Goal: Information Seeking & Learning: Learn about a topic

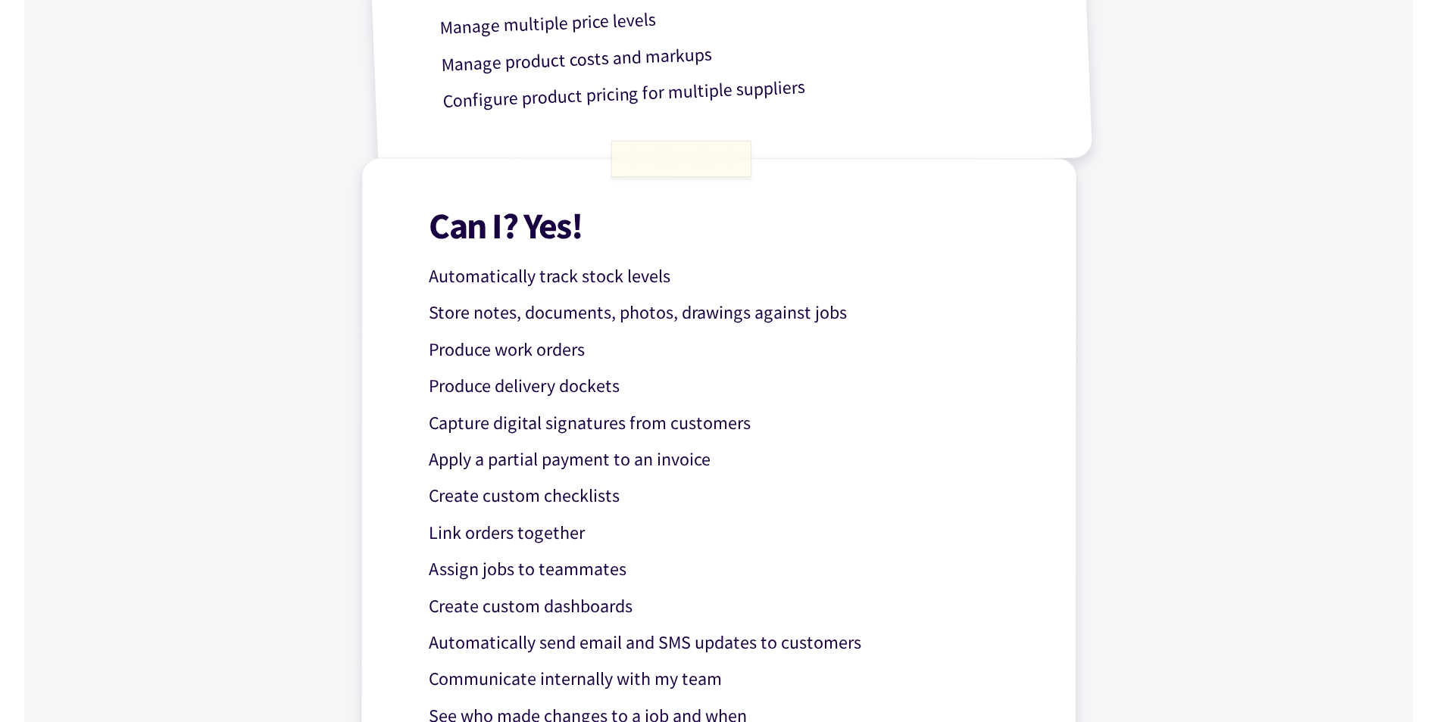
scroll to position [1212, 0]
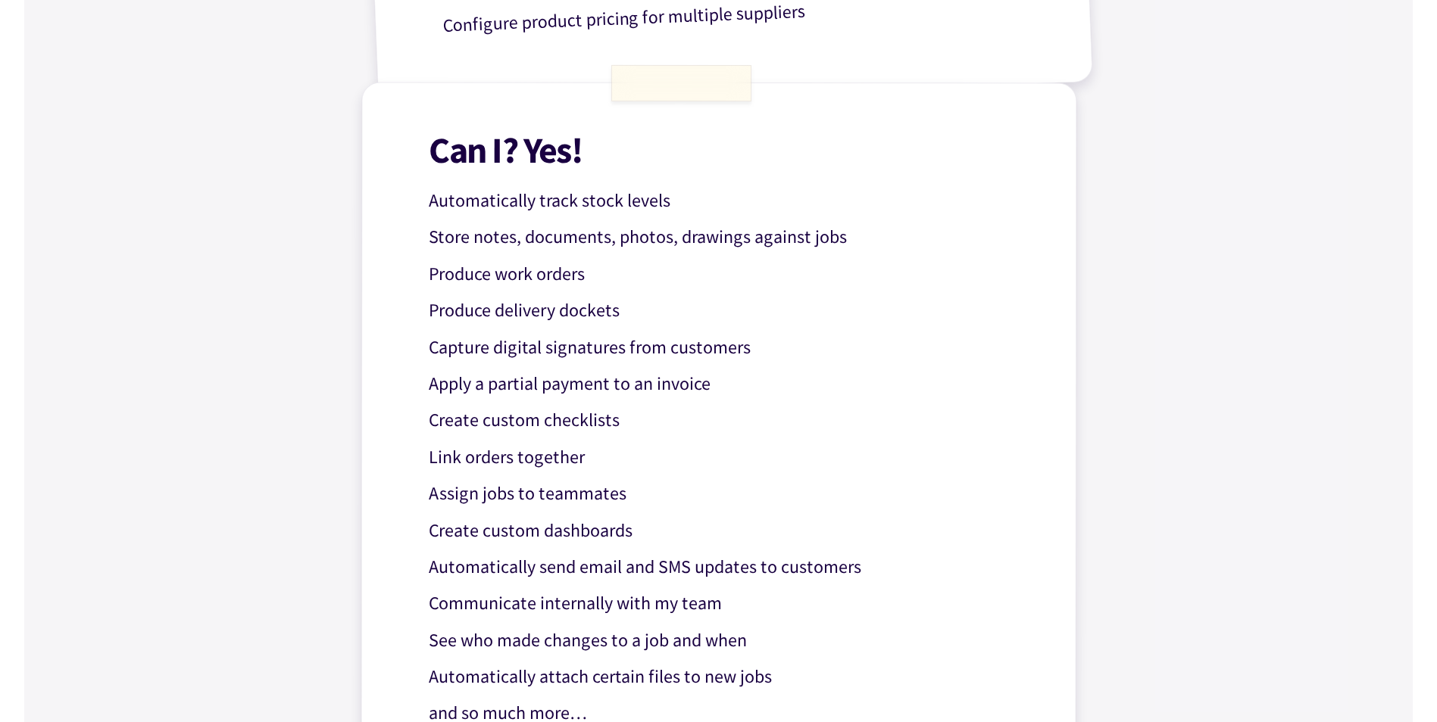
drag, startPoint x: 208, startPoint y: 2, endPoint x: 237, endPoint y: 331, distance: 330.7
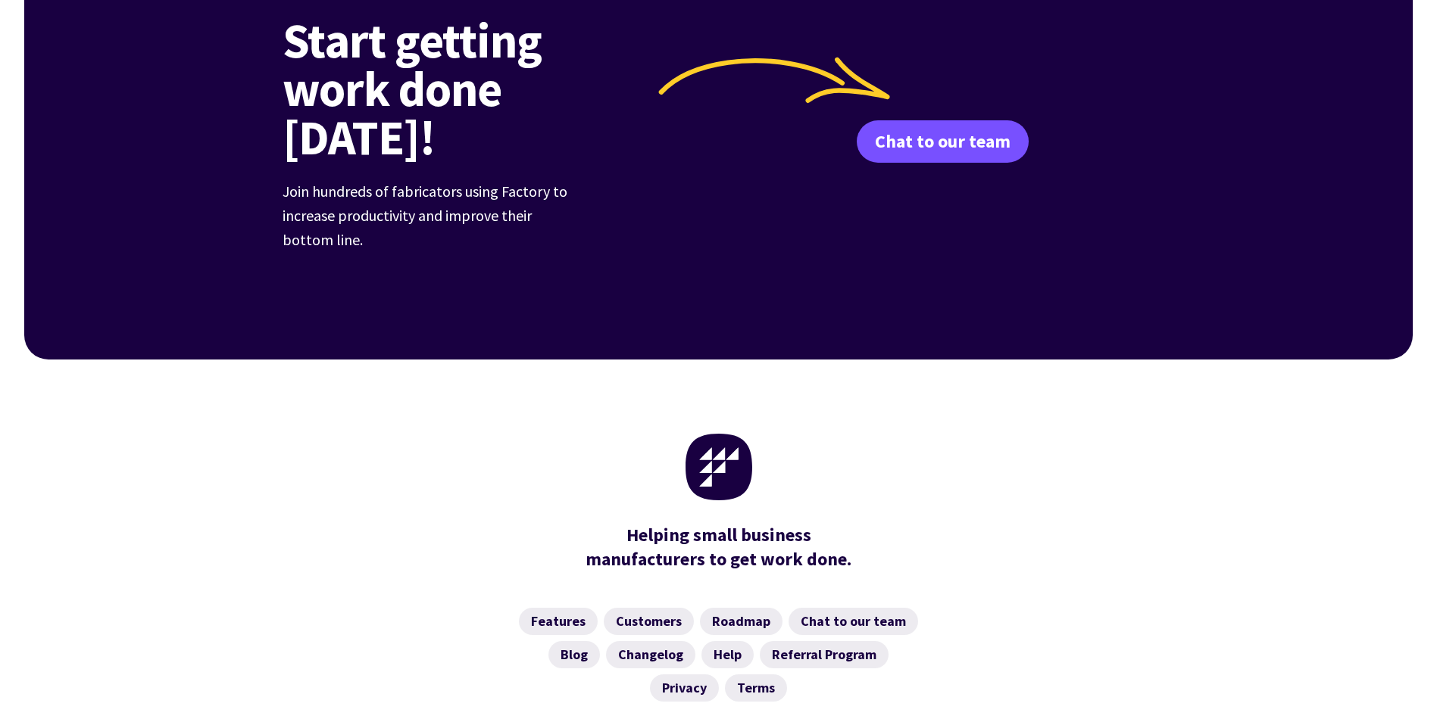
scroll to position [2326, 0]
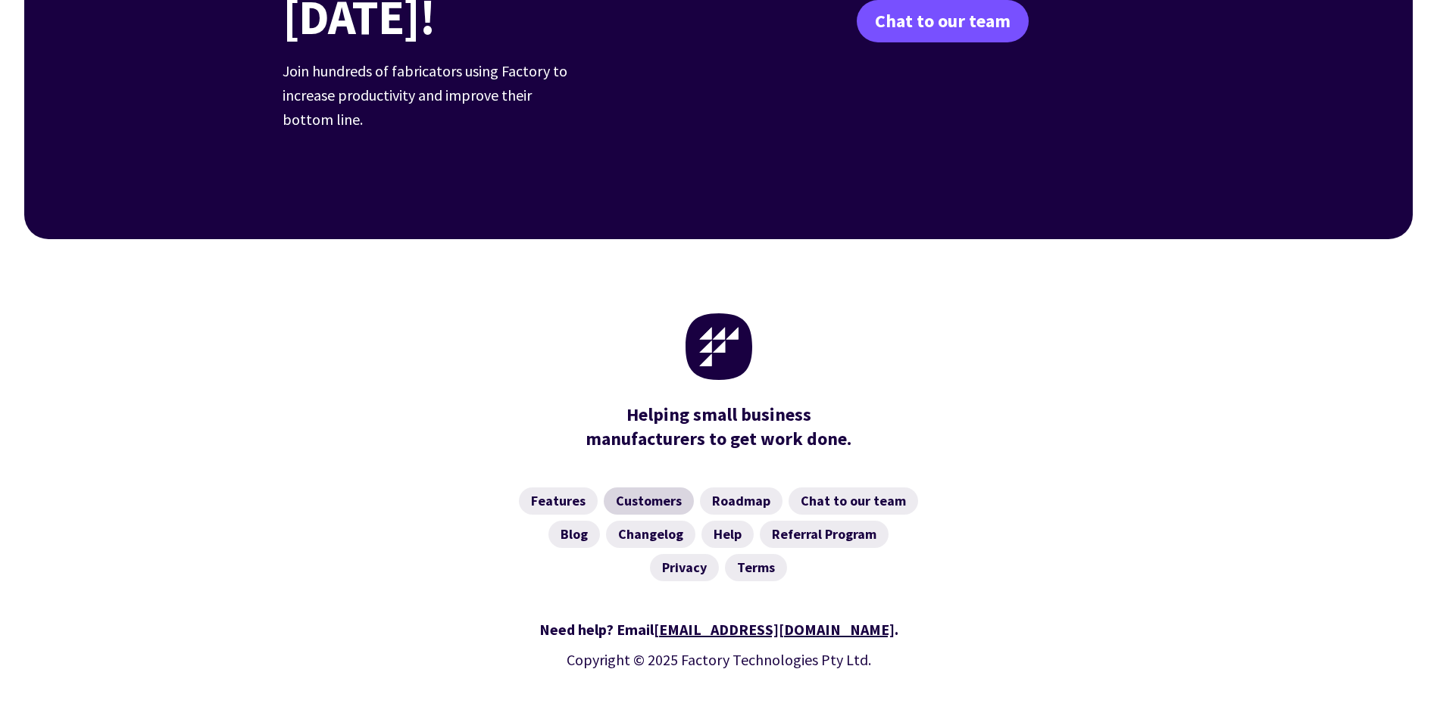
click at [641, 488] on link "Customers" at bounding box center [649, 501] width 90 height 27
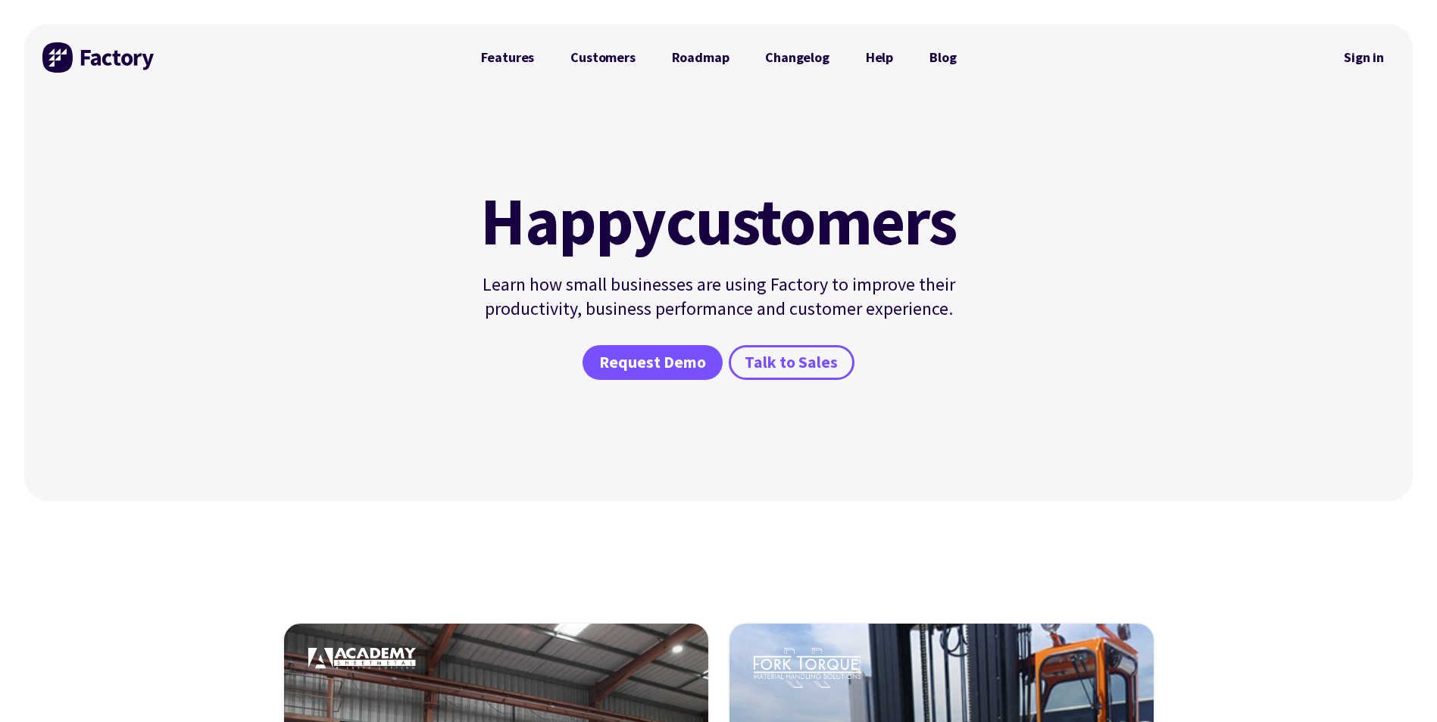
click at [98, 63] on img at bounding box center [99, 57] width 114 height 30
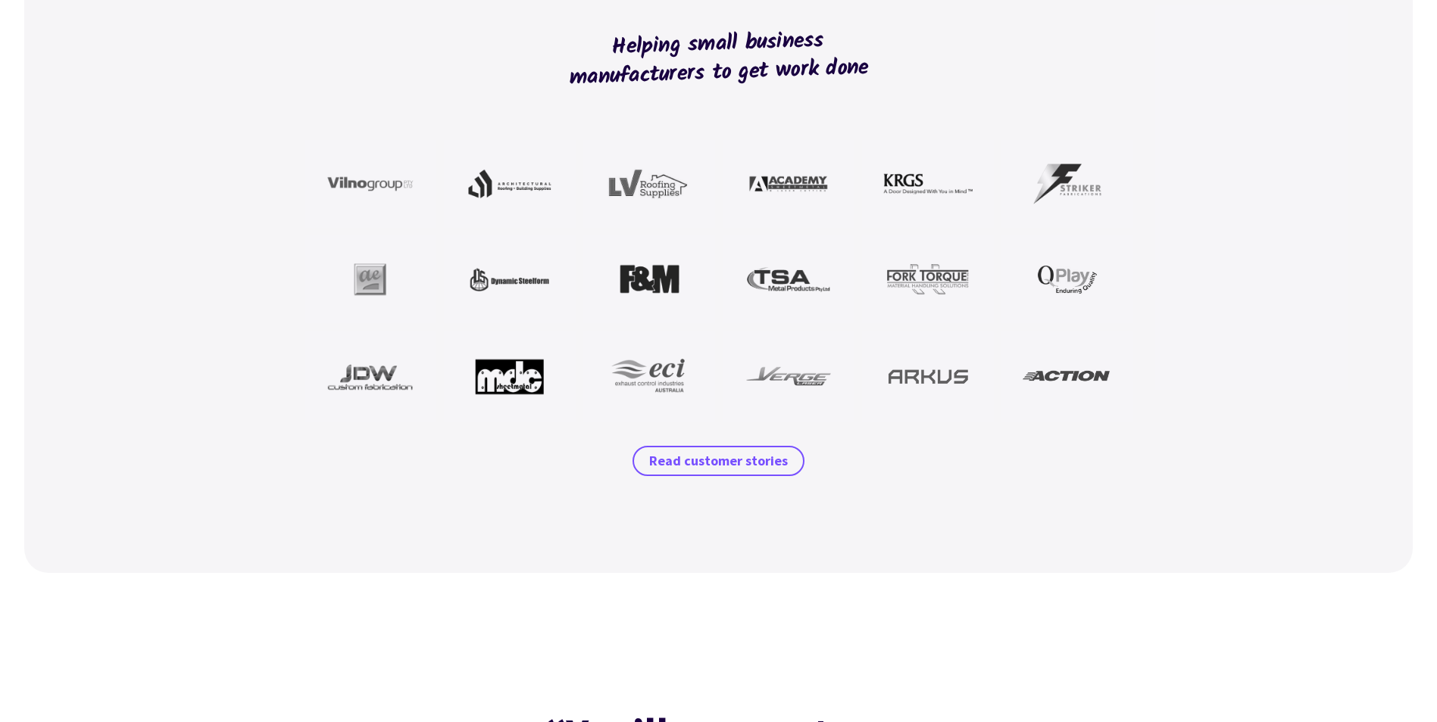
scroll to position [1363, 0]
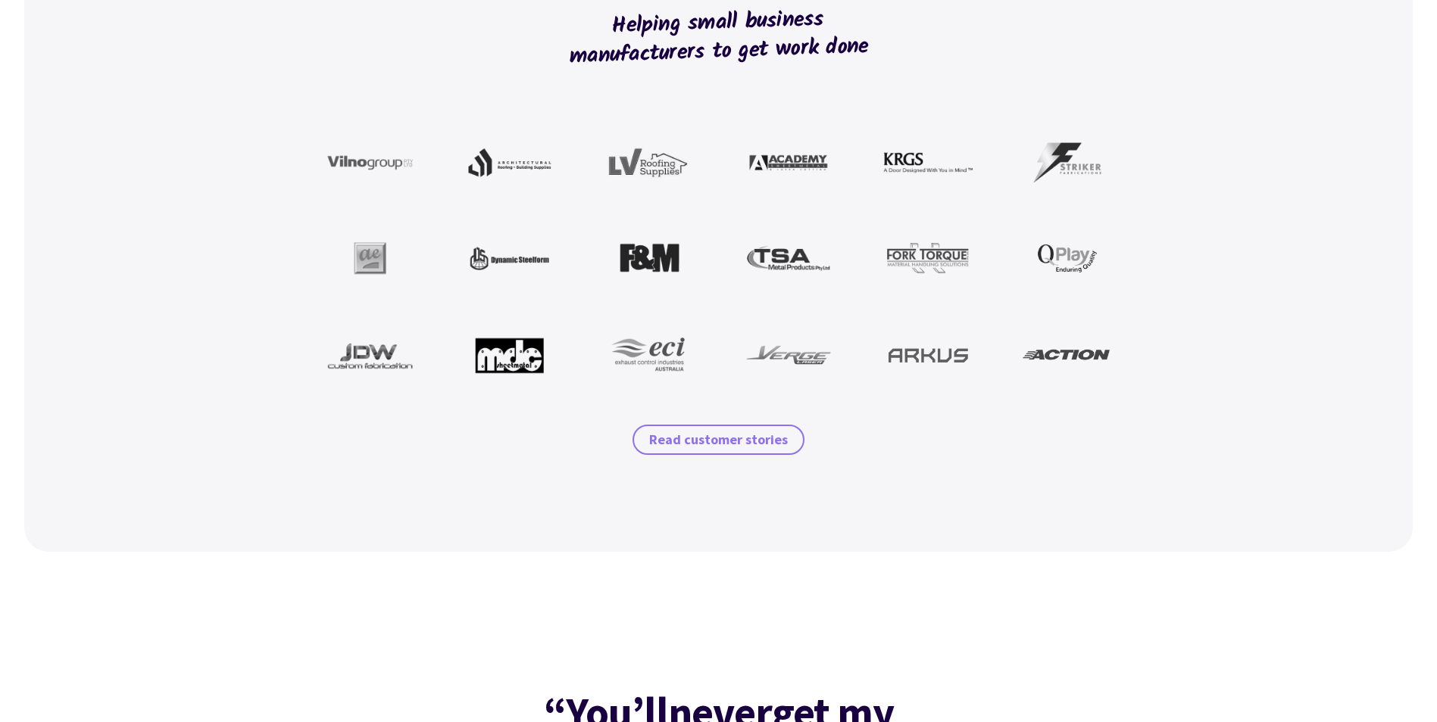
click at [694, 438] on span "Read customer stories" at bounding box center [718, 440] width 139 height 18
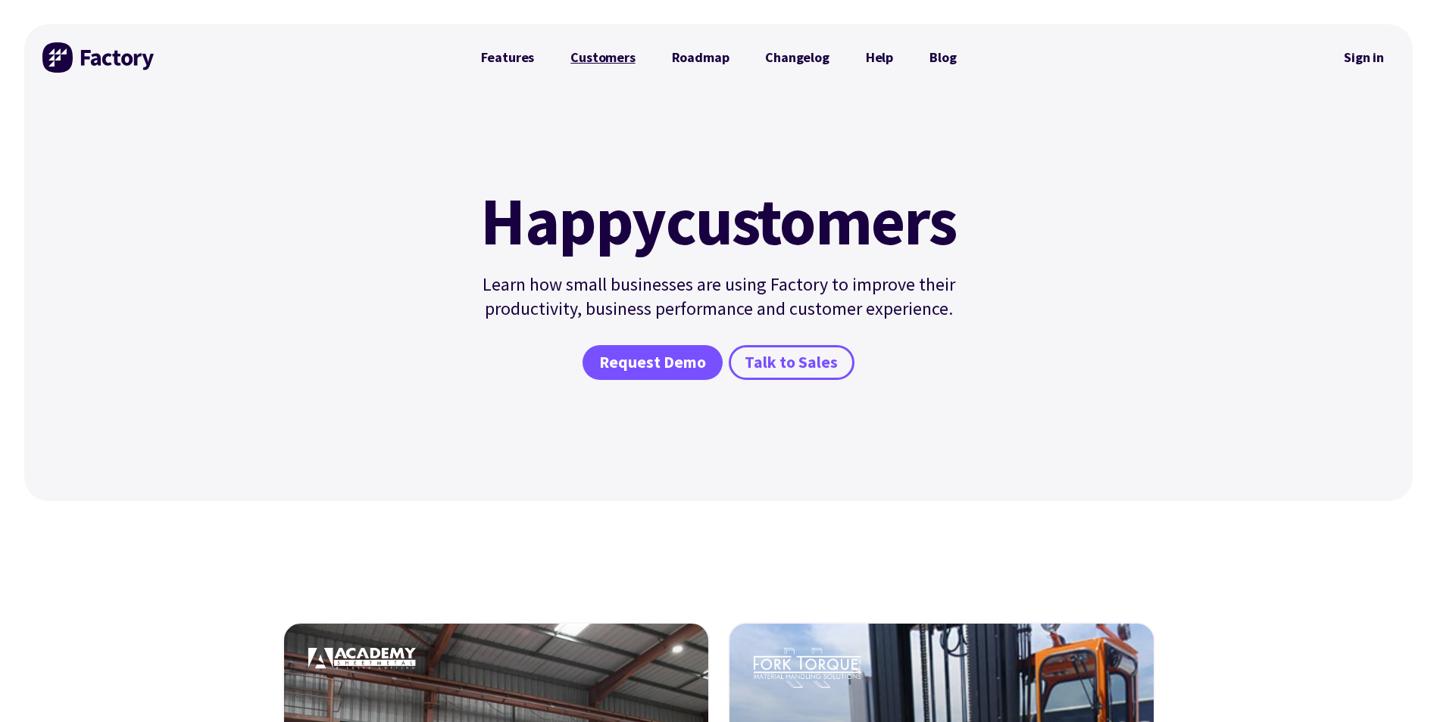
click at [607, 61] on link "Customers" at bounding box center [602, 57] width 101 height 30
click at [507, 61] on link "Features" at bounding box center [508, 57] width 90 height 30
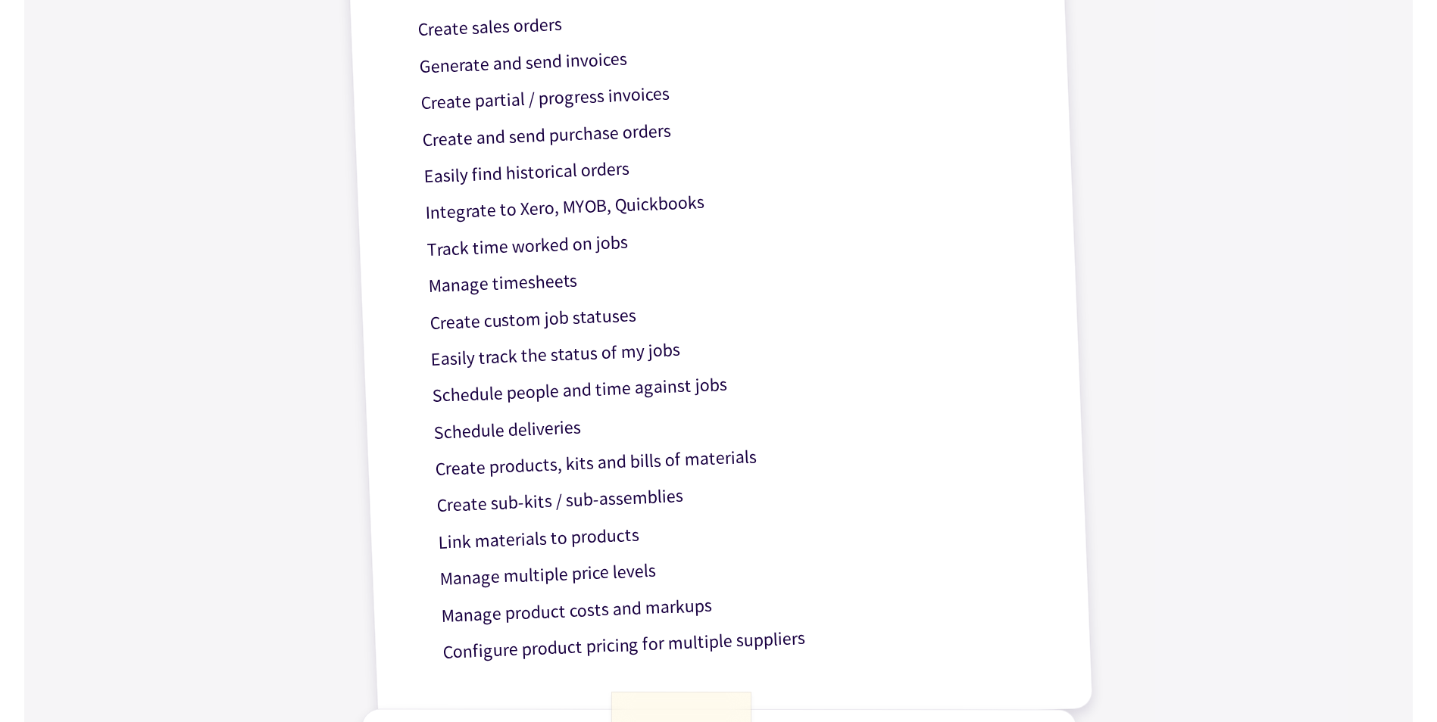
scroll to position [584, 0]
click at [485, 545] on p "Link materials to products" at bounding box center [739, 531] width 605 height 53
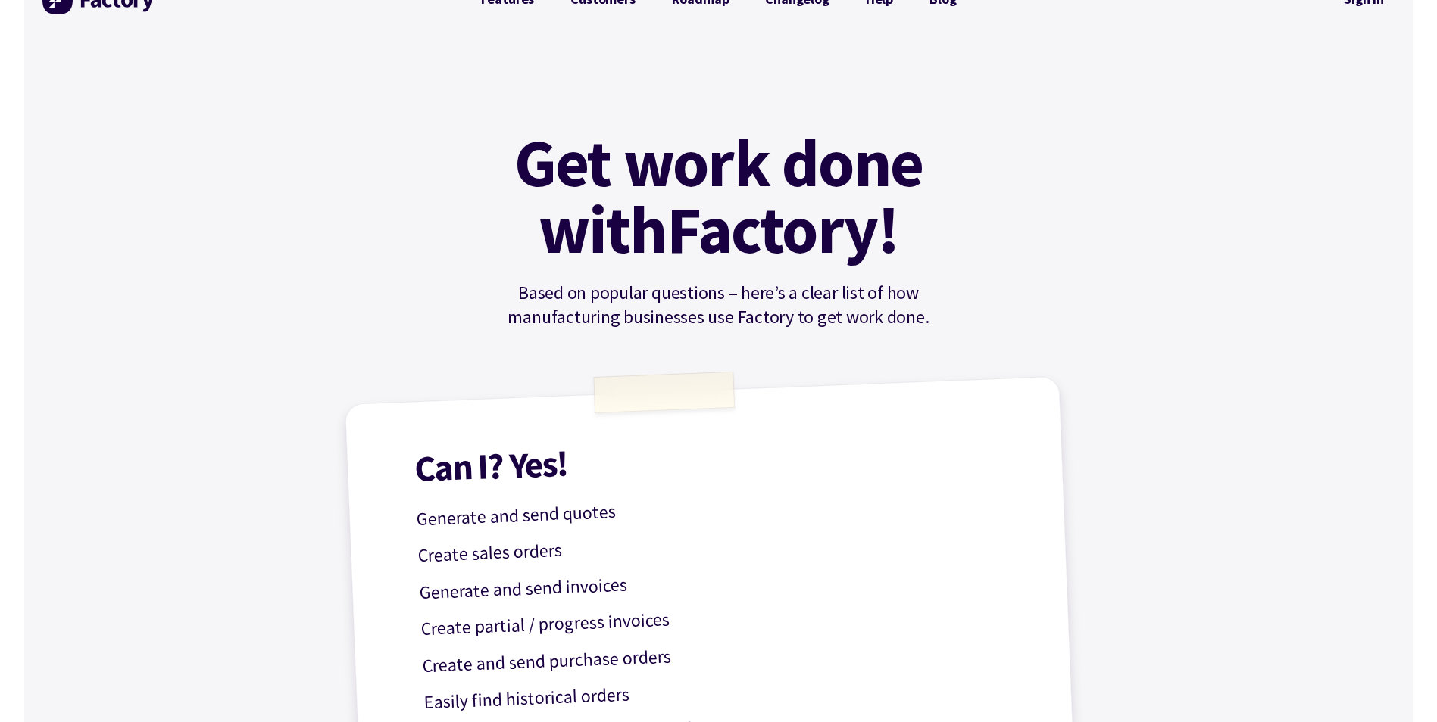
scroll to position [0, 0]
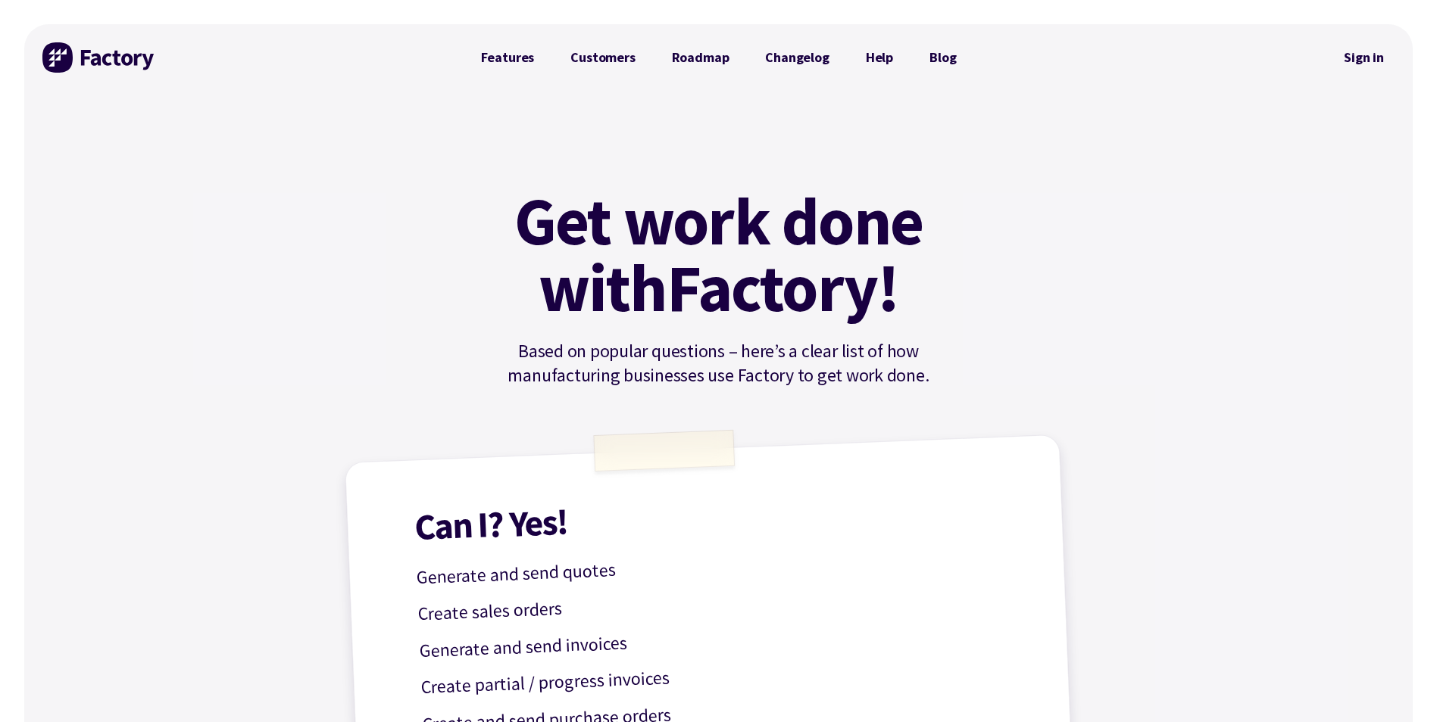
click at [99, 55] on img at bounding box center [99, 57] width 114 height 30
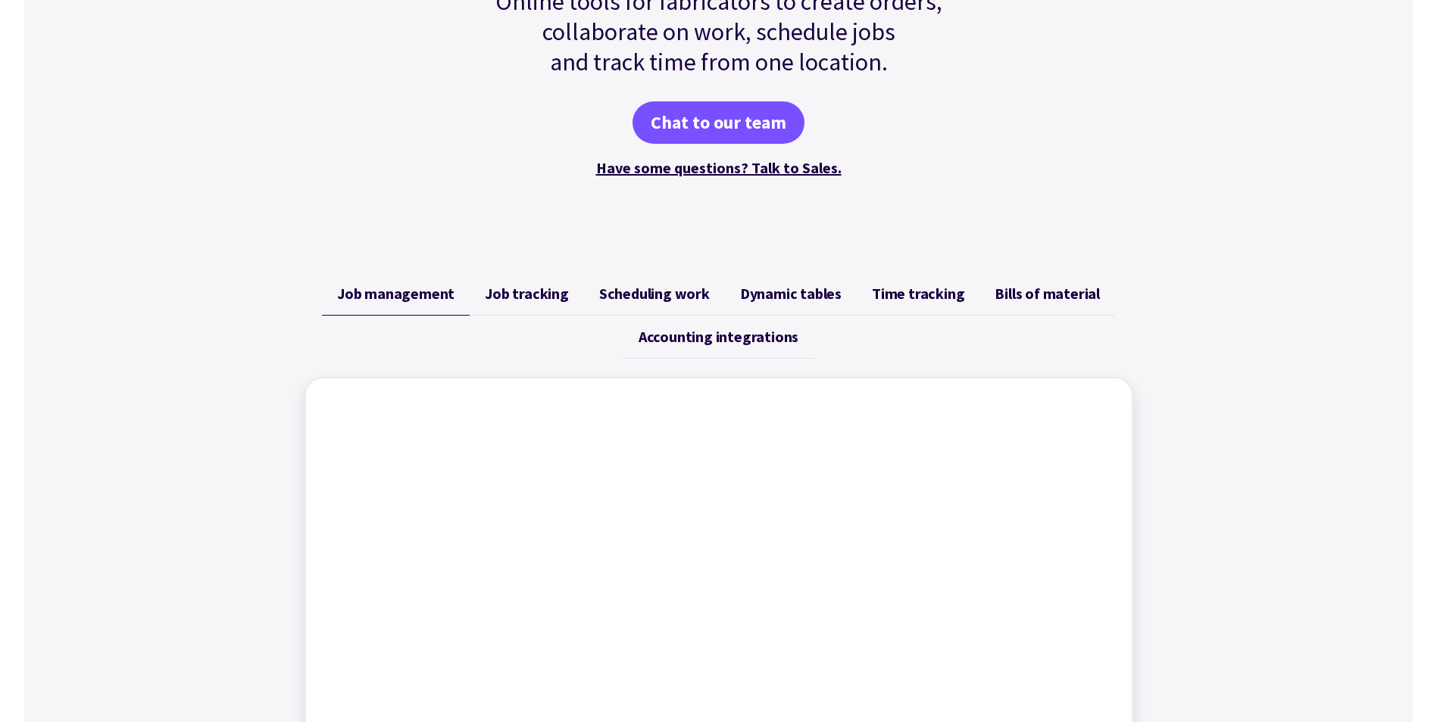
scroll to position [379, 0]
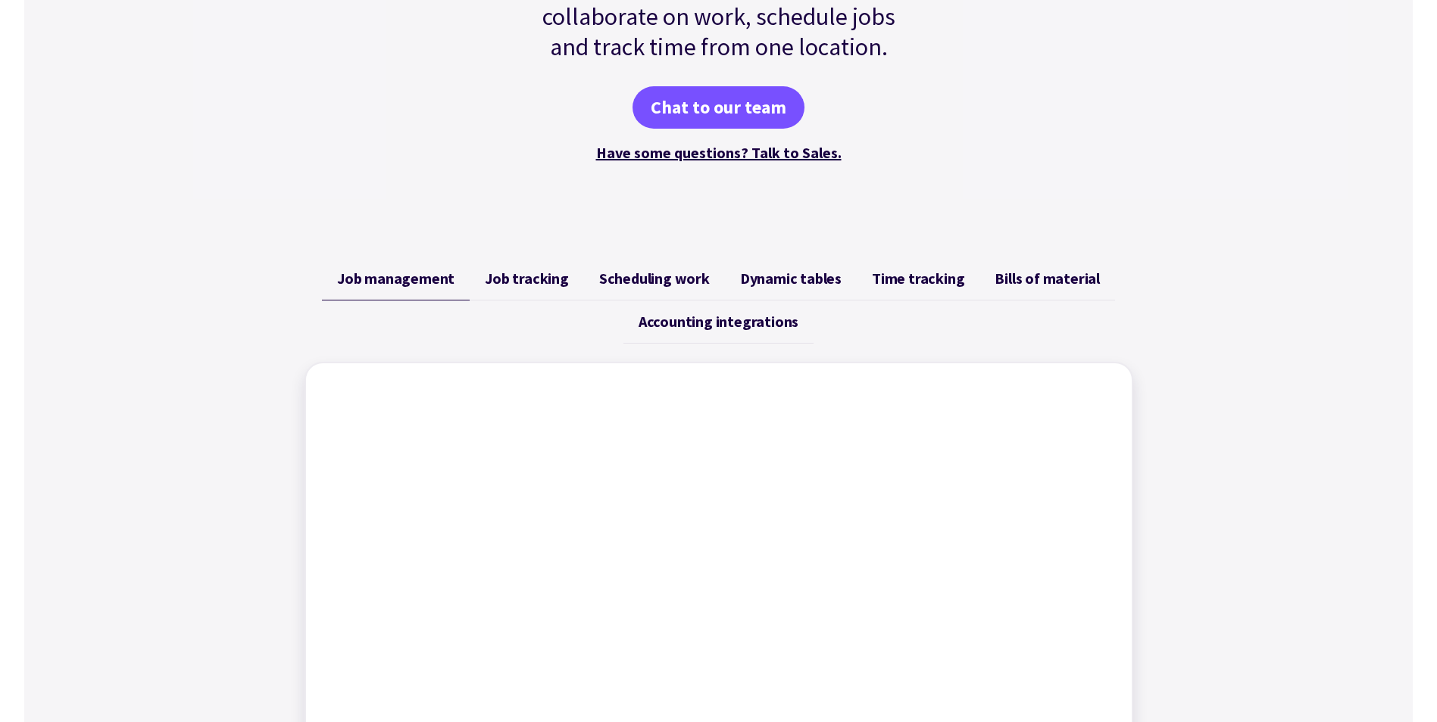
click at [511, 285] on span "Job tracking" at bounding box center [527, 279] width 84 height 18
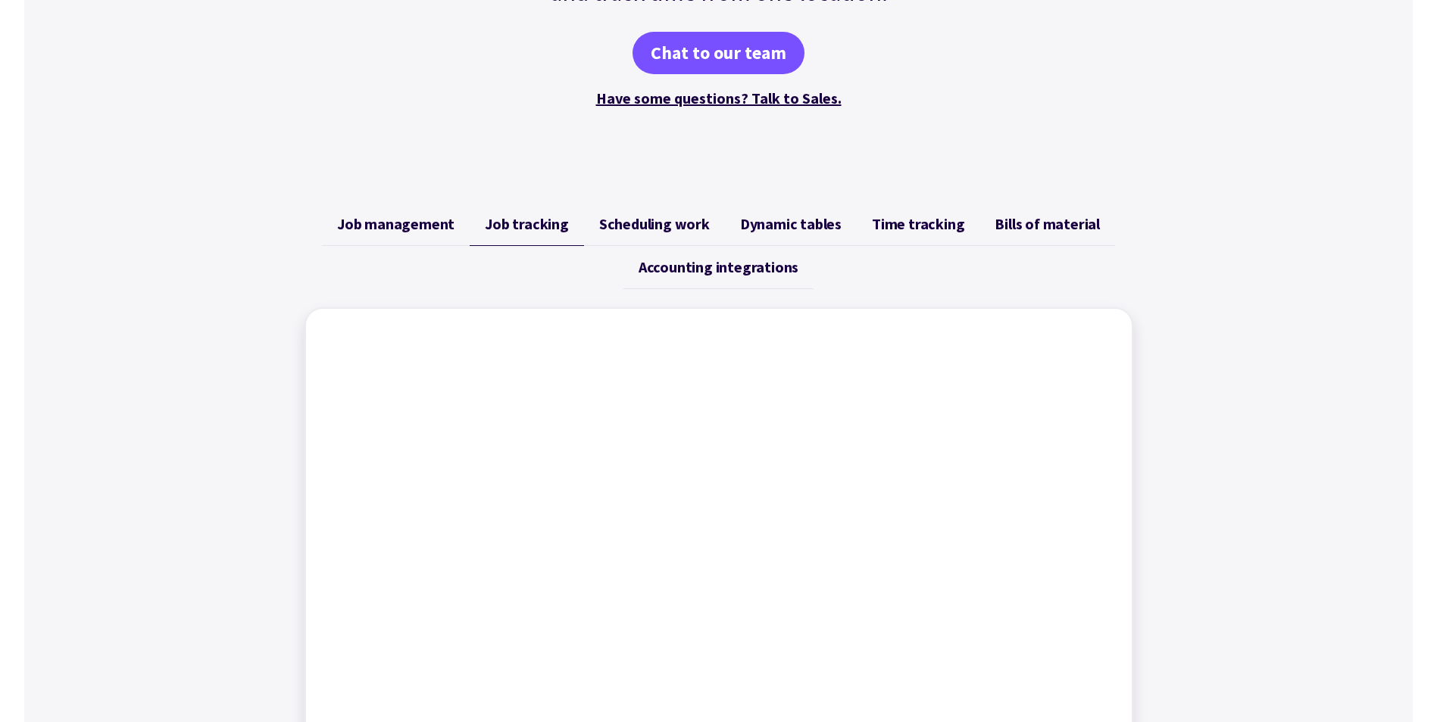
scroll to position [530, 0]
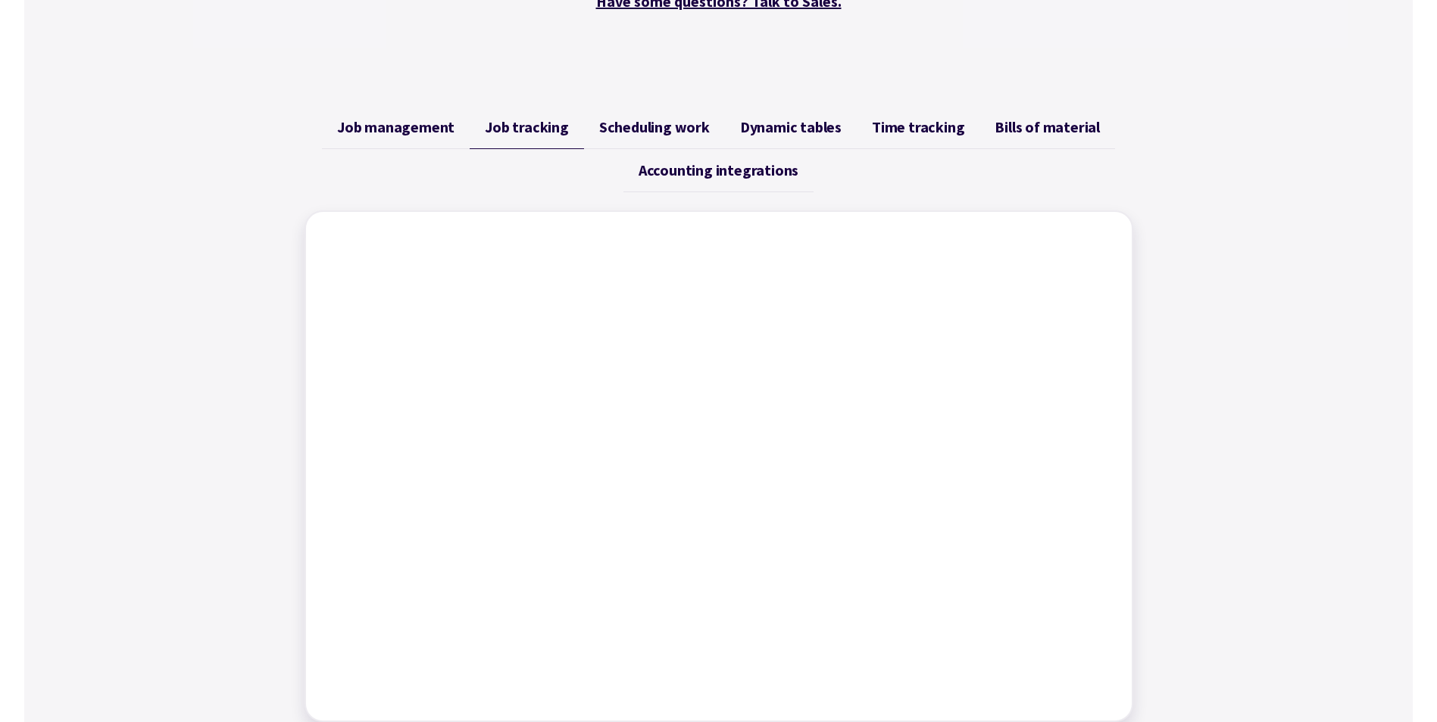
click at [622, 128] on span "Scheduling work" at bounding box center [654, 127] width 111 height 18
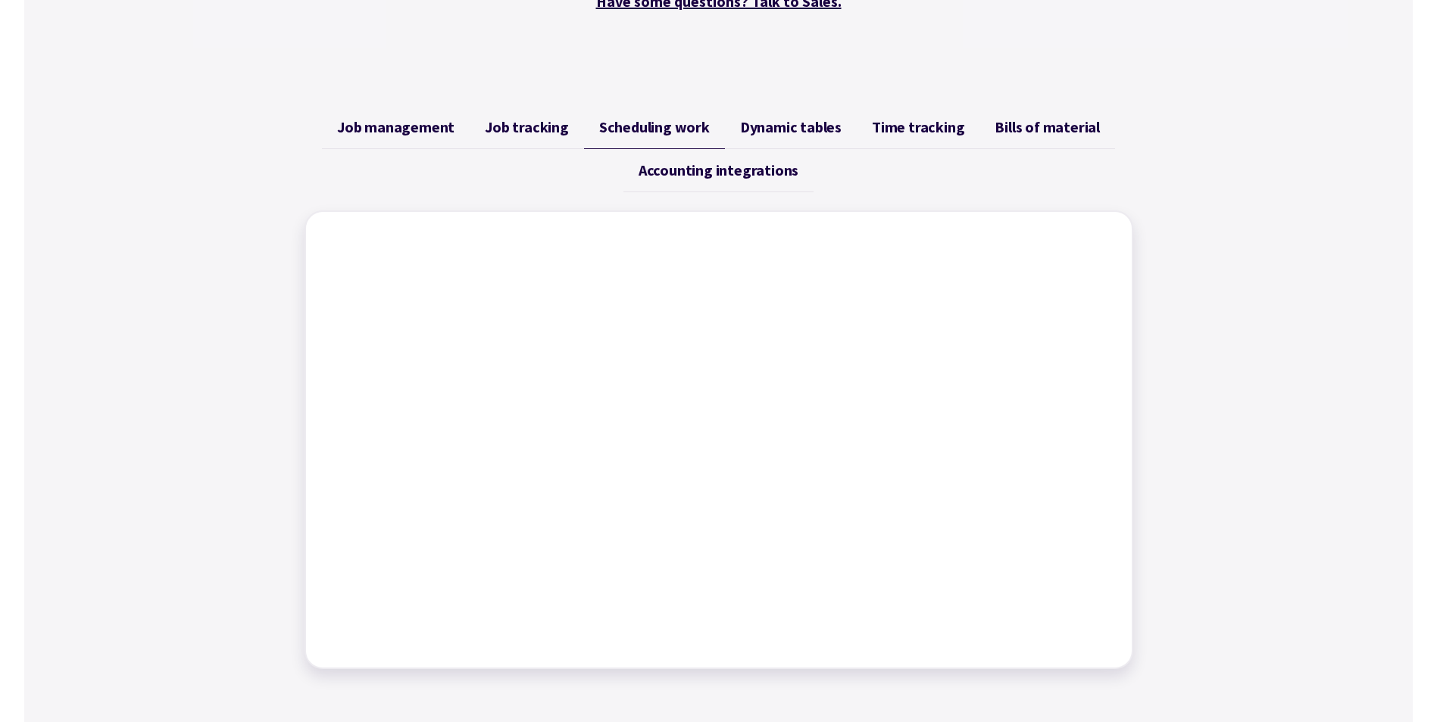
click at [772, 133] on span "Dynamic tables" at bounding box center [790, 127] width 101 height 18
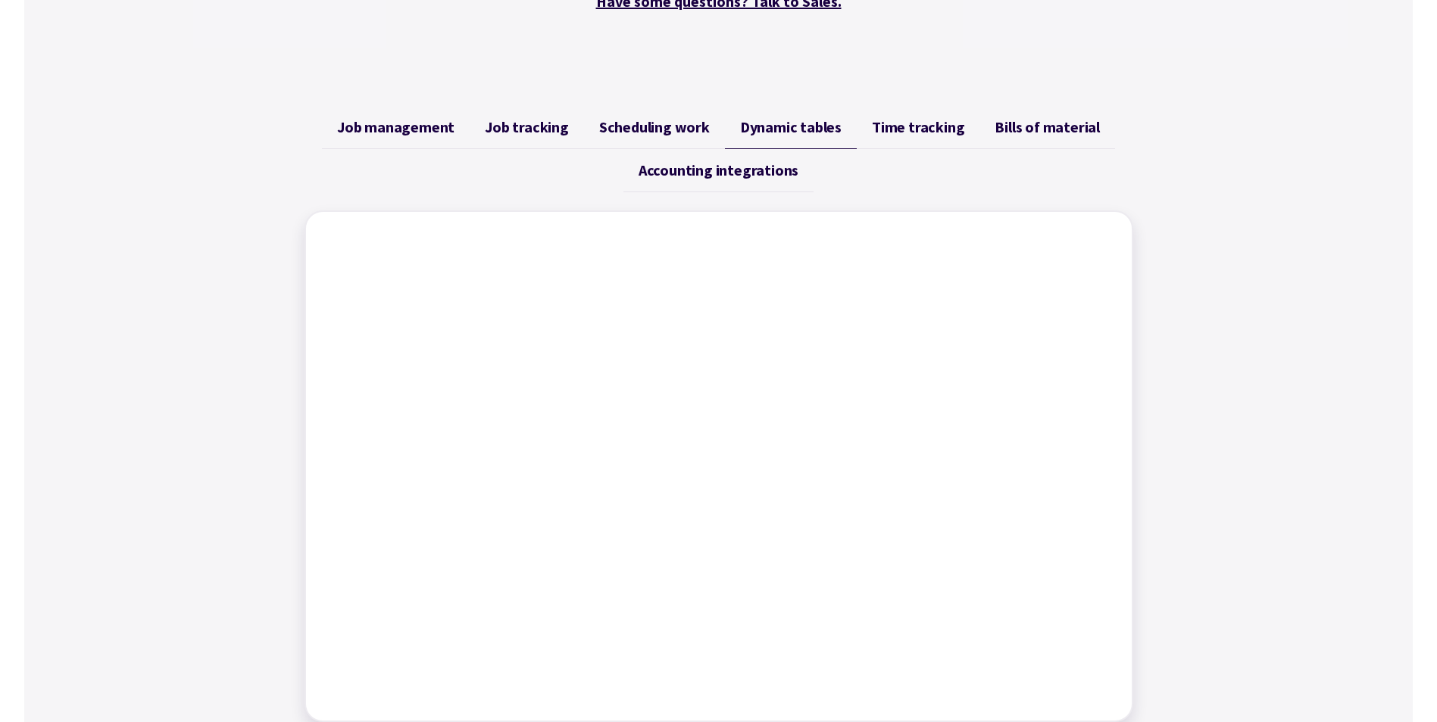
click at [905, 126] on span "Time tracking" at bounding box center [918, 127] width 92 height 18
click at [1028, 136] on link "Bills of material" at bounding box center [1047, 127] width 136 height 43
click at [719, 179] on span "Accounting integrations" at bounding box center [718, 170] width 160 height 18
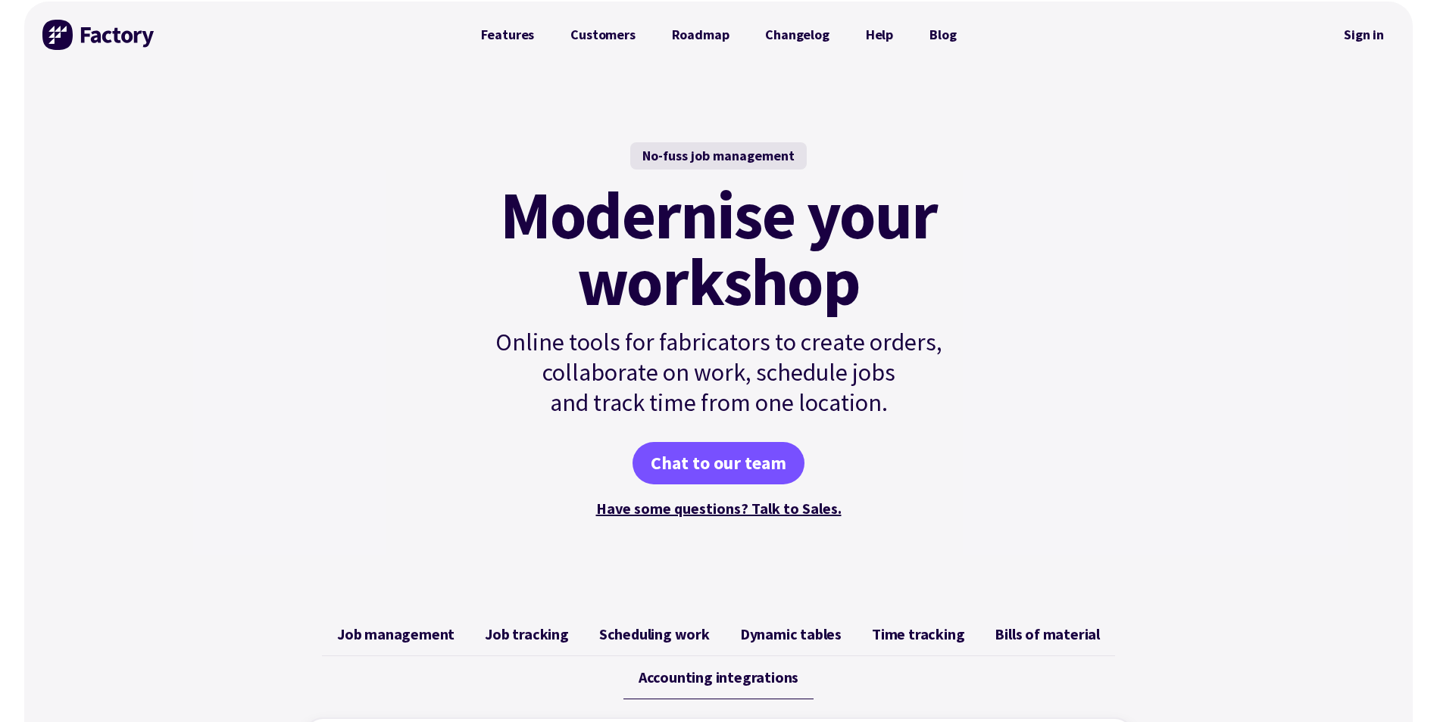
scroll to position [0, 0]
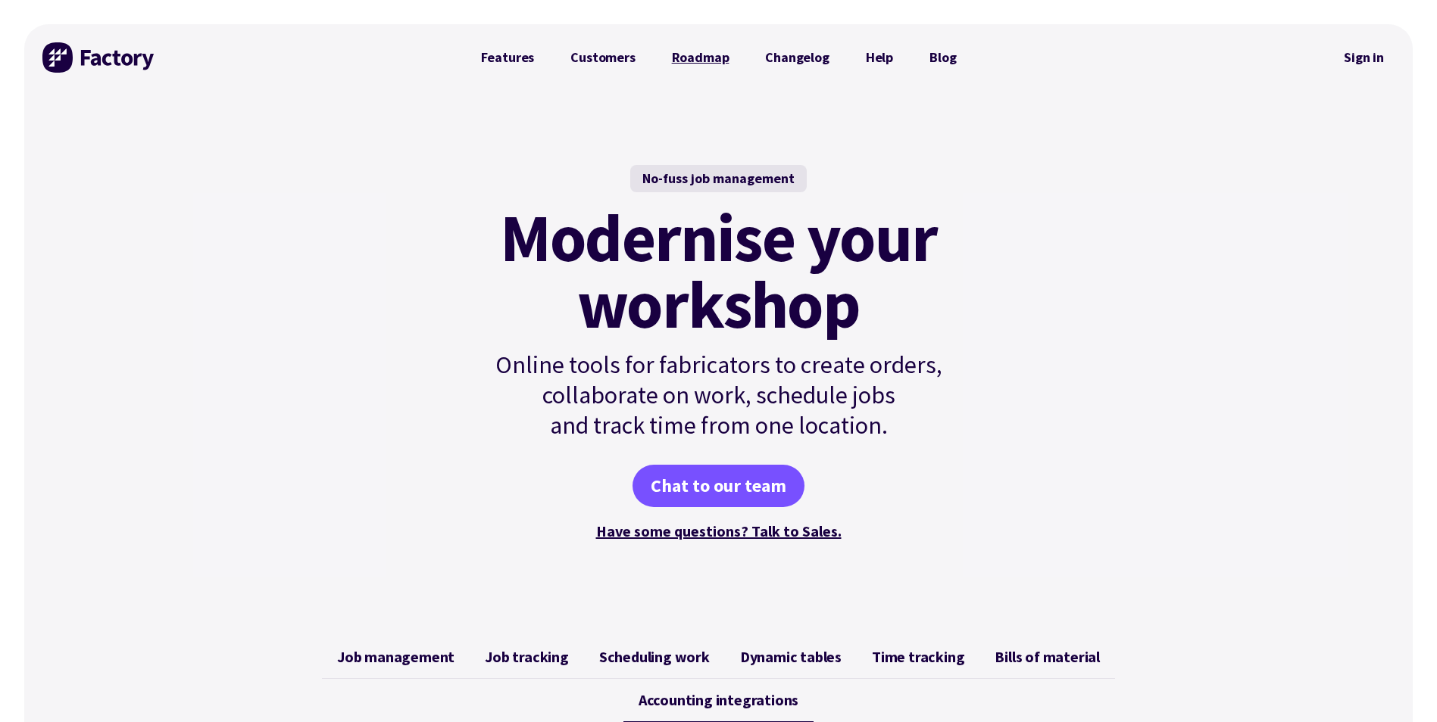
click at [696, 62] on link "Roadmap" at bounding box center [701, 57] width 94 height 30
